Goal: Information Seeking & Learning: Learn about a topic

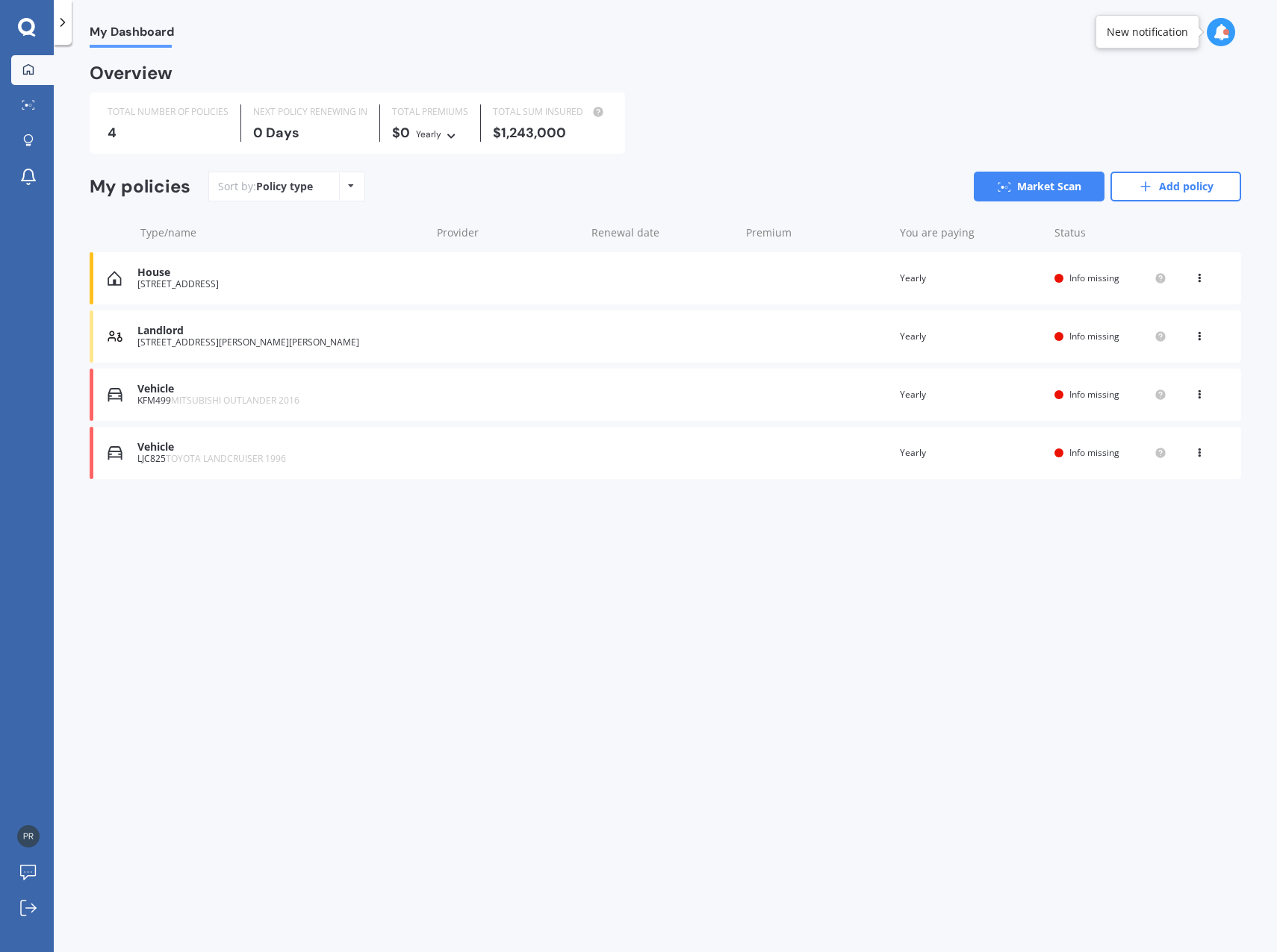
click at [191, 346] on div "[STREET_ADDRESS][PERSON_NAME][PERSON_NAME]" at bounding box center [280, 342] width 286 height 11
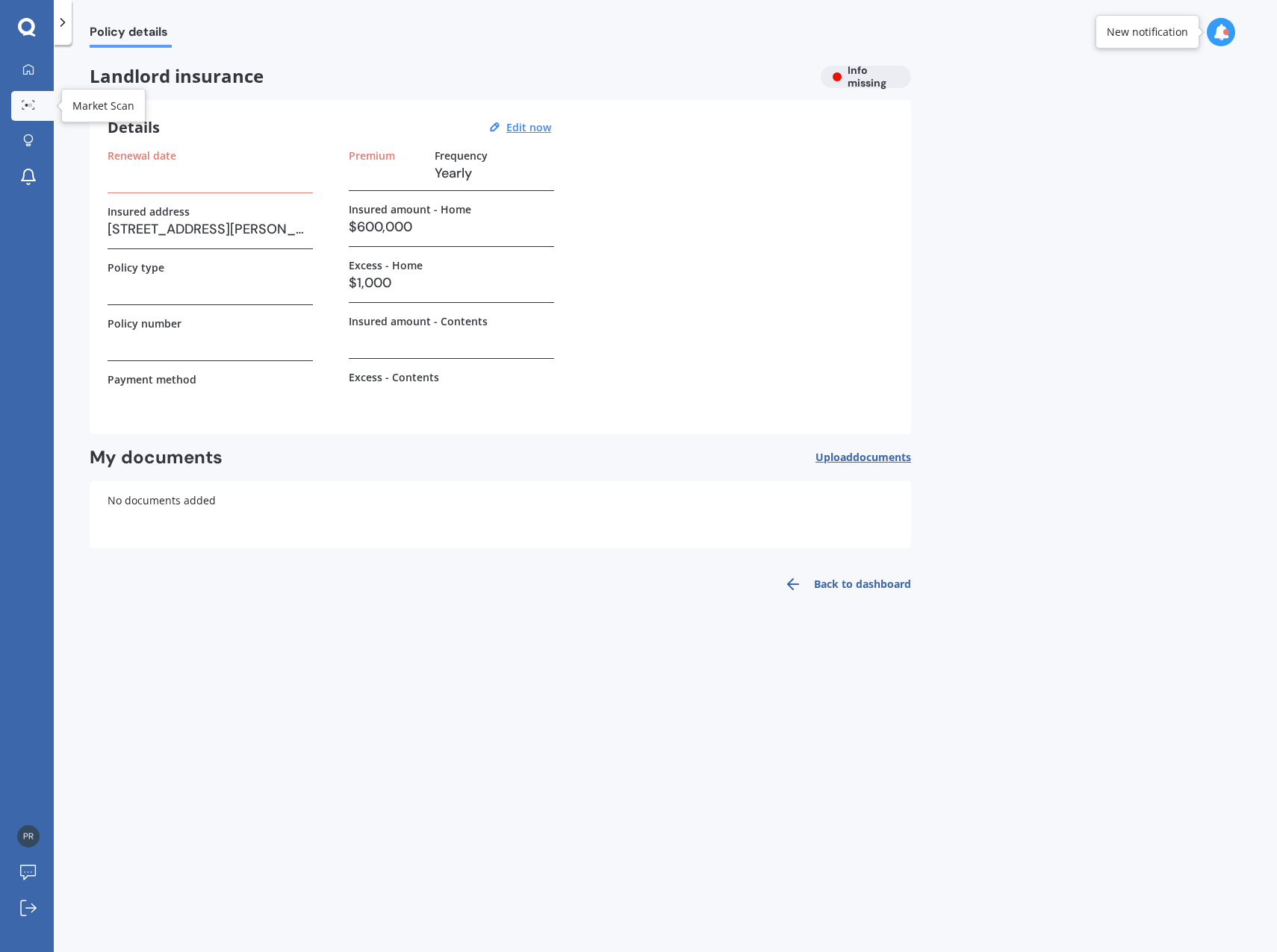
click at [35, 98] on link "Market Scan" at bounding box center [33, 105] width 43 height 30
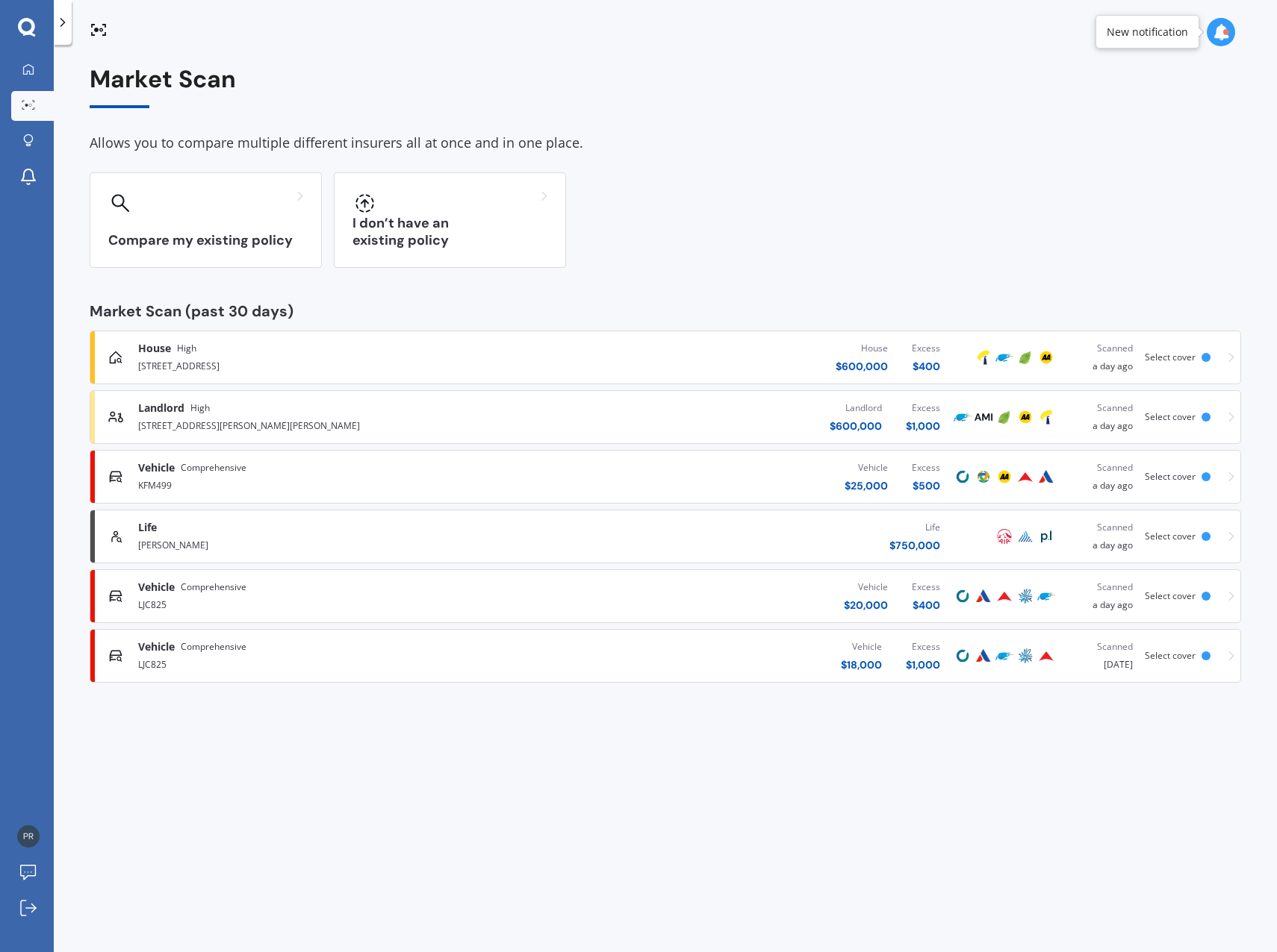
click at [165, 410] on span "Landlord" at bounding box center [161, 408] width 46 height 14
